Goal: Information Seeking & Learning: Learn about a topic

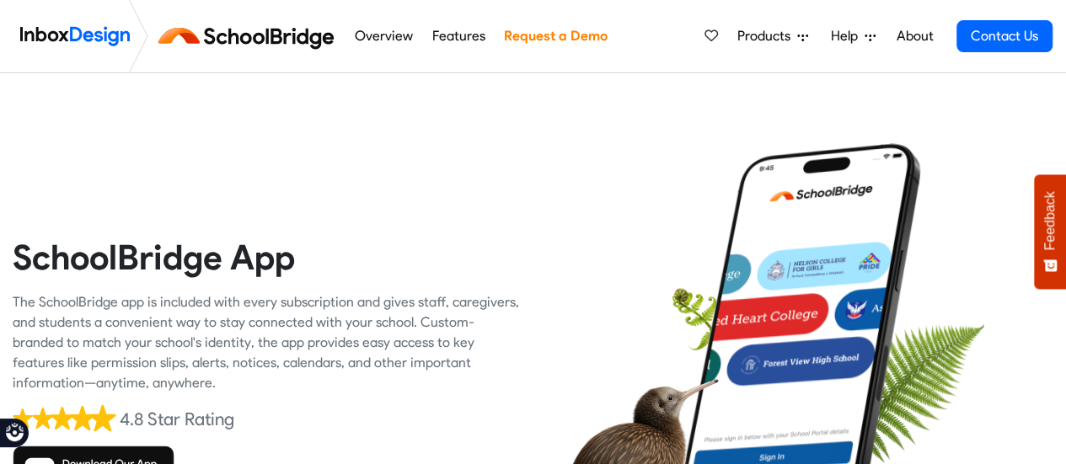
click at [911, 34] on link "About" at bounding box center [914, 36] width 46 height 34
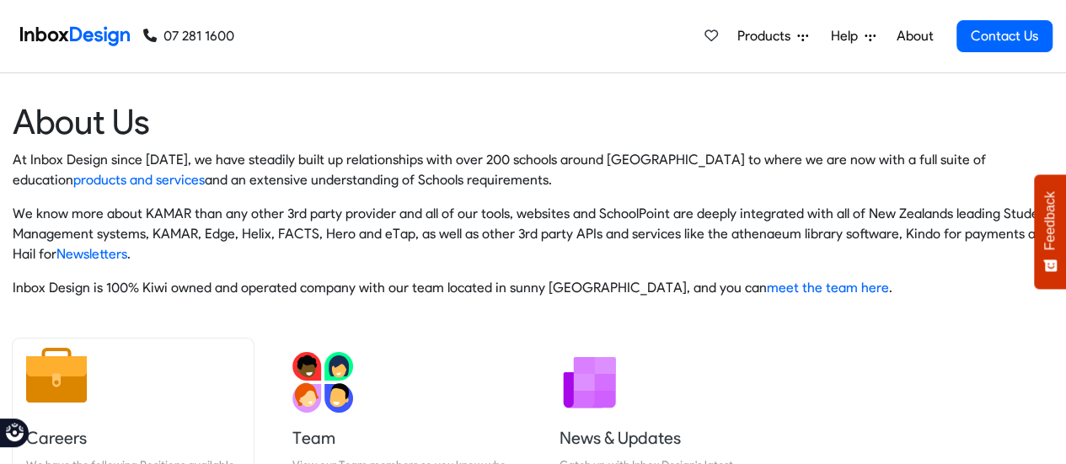
click at [39, 418] on link "Careers We have the following Positions available at Inbox Design, so apply now…" at bounding box center [133, 430] width 241 height 183
